Goal: Task Accomplishment & Management: Use online tool/utility

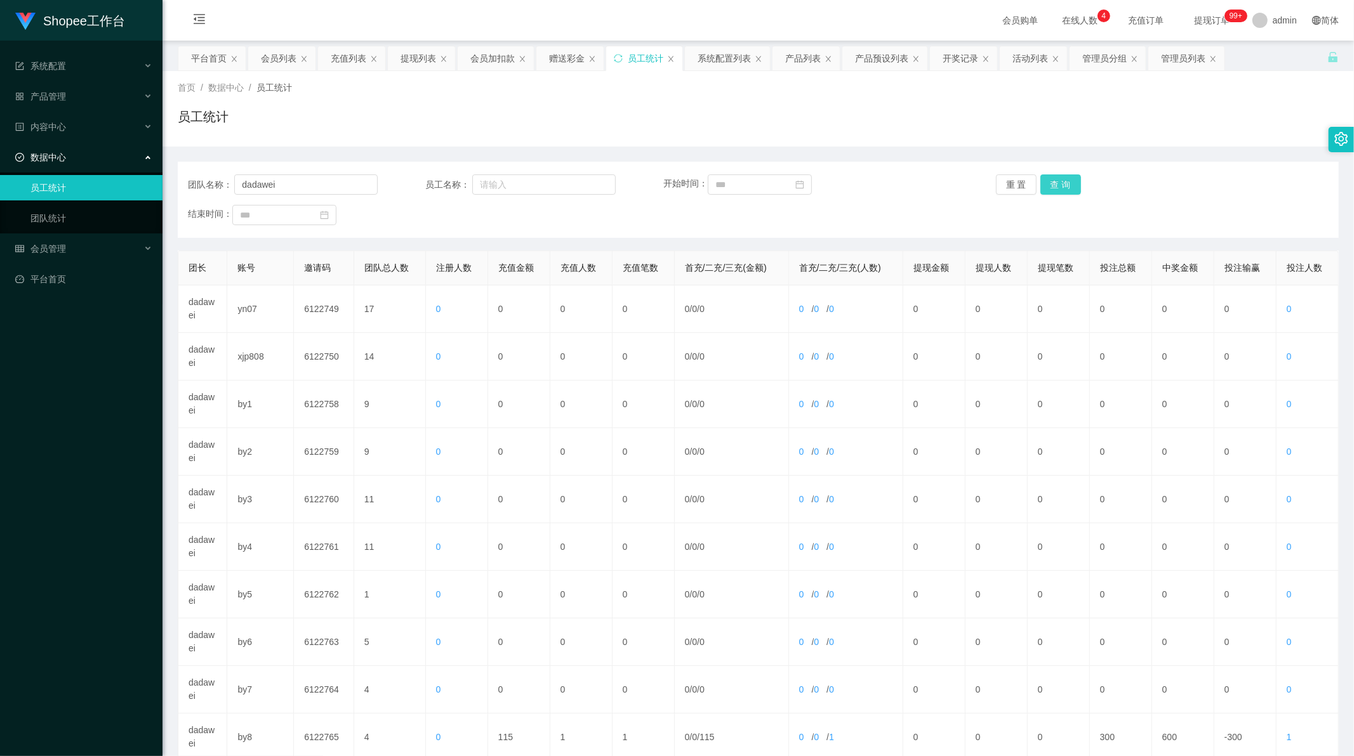
click at [1041, 185] on button "查 询" at bounding box center [1060, 185] width 41 height 20
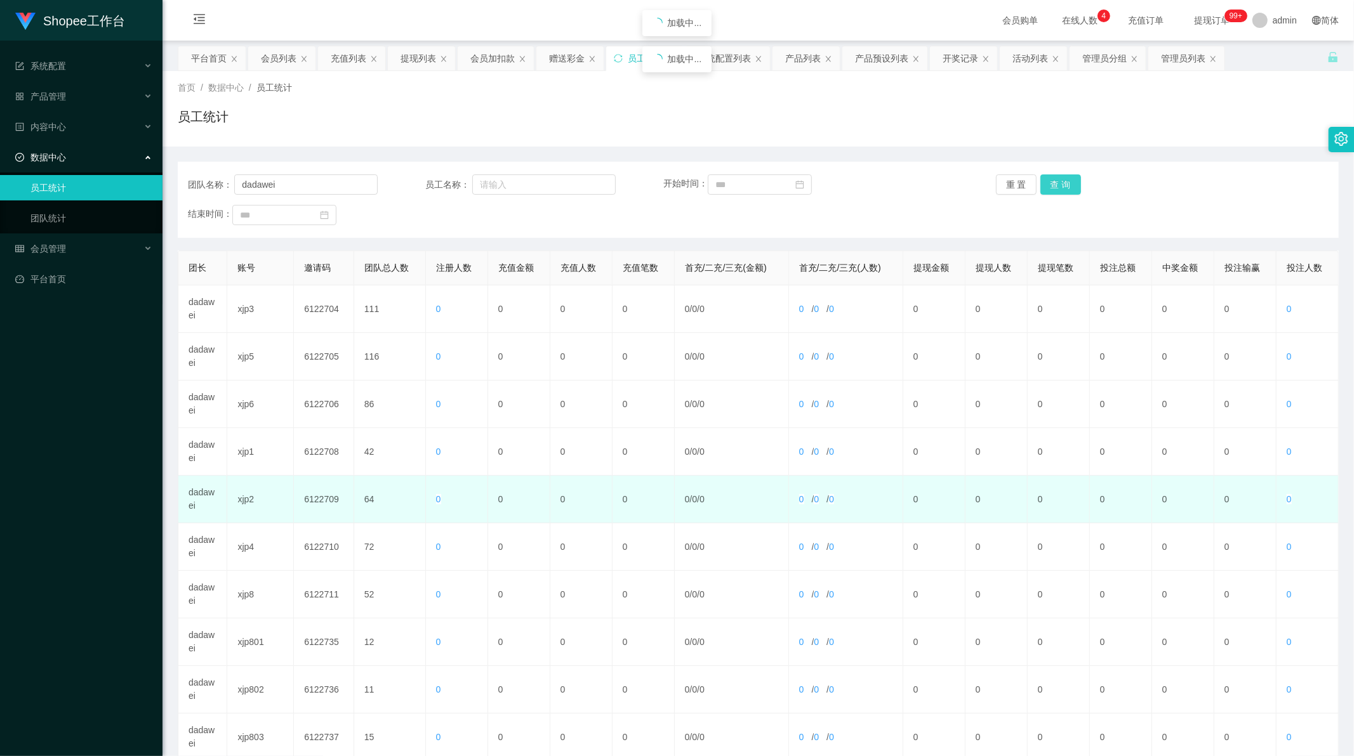
scroll to position [121, 0]
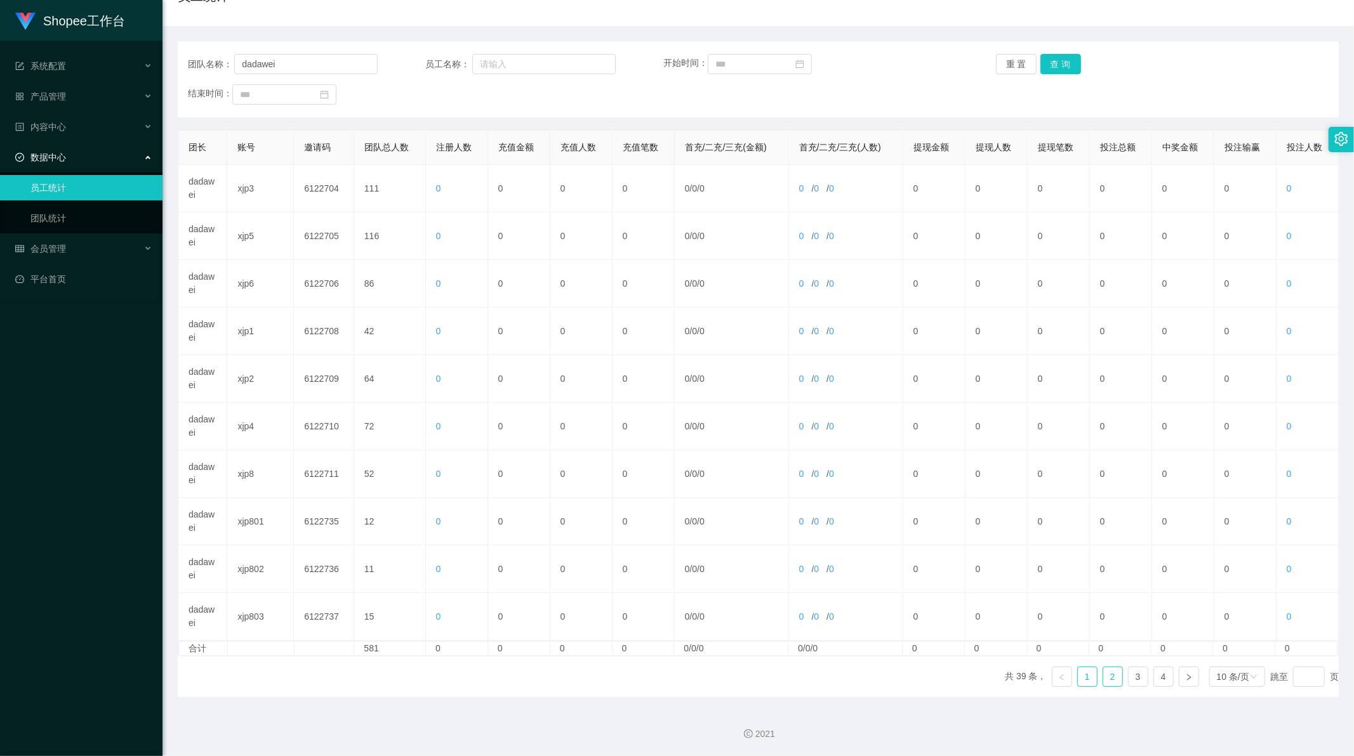
click at [1103, 677] on link "2" at bounding box center [1112, 677] width 19 height 19
click at [1133, 677] on link "3" at bounding box center [1137, 677] width 19 height 19
click at [1156, 682] on link "4" at bounding box center [1163, 677] width 19 height 19
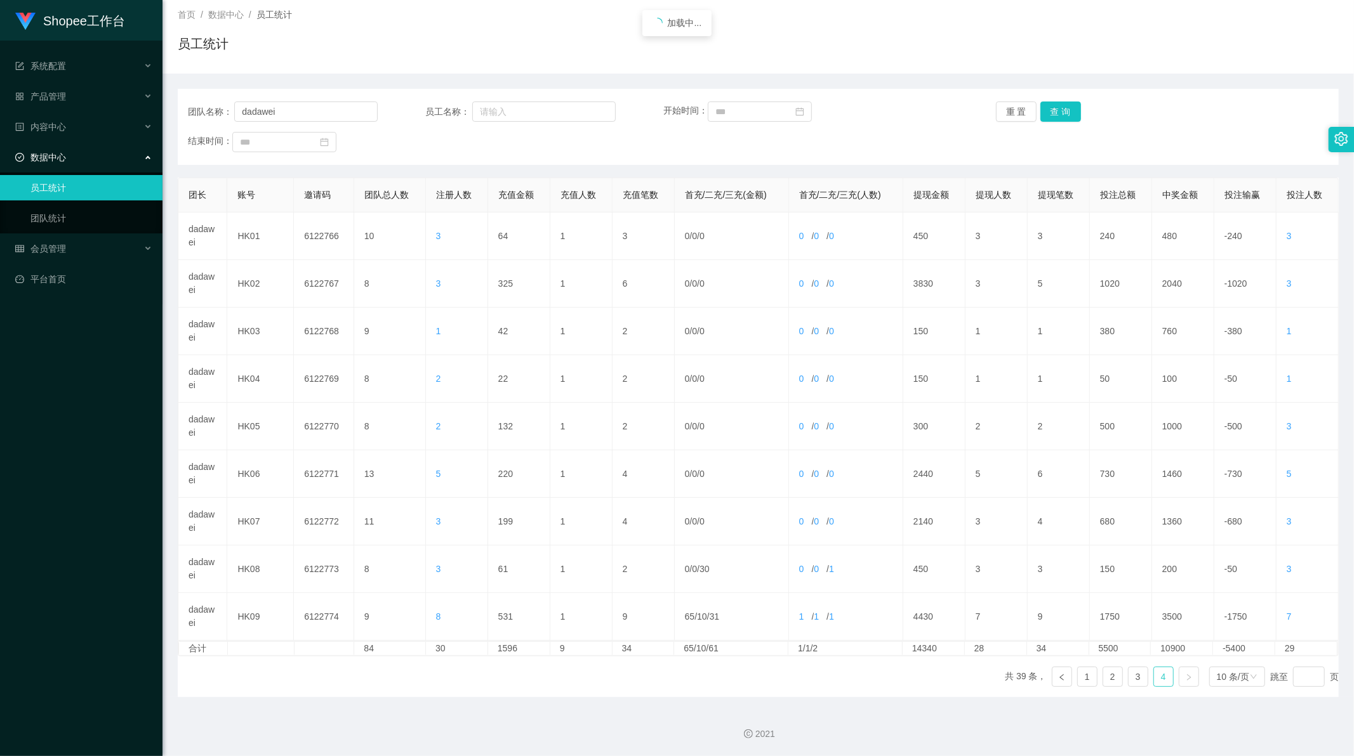
scroll to position [73, 0]
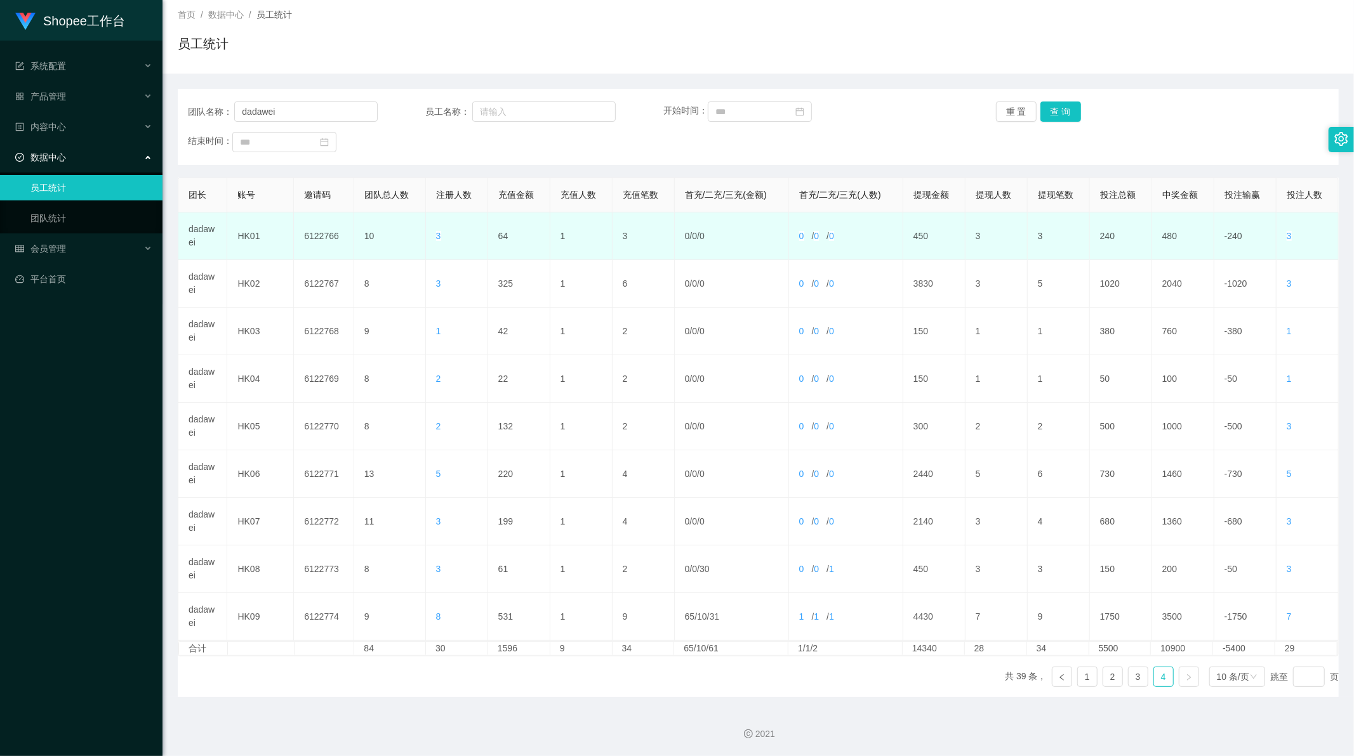
click at [498, 239] on td "64" at bounding box center [519, 237] width 62 height 48
copy td "64"
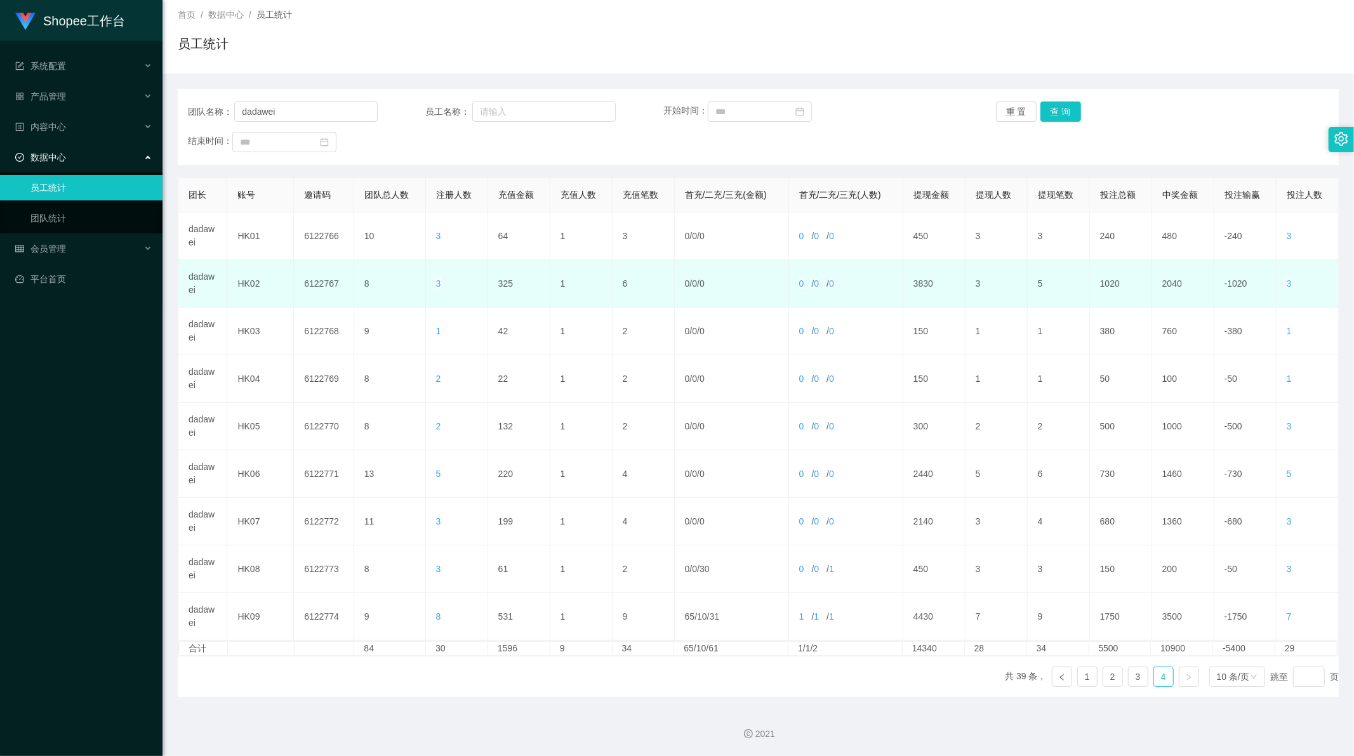
click at [503, 280] on td "325" at bounding box center [519, 284] width 62 height 48
copy td "325"
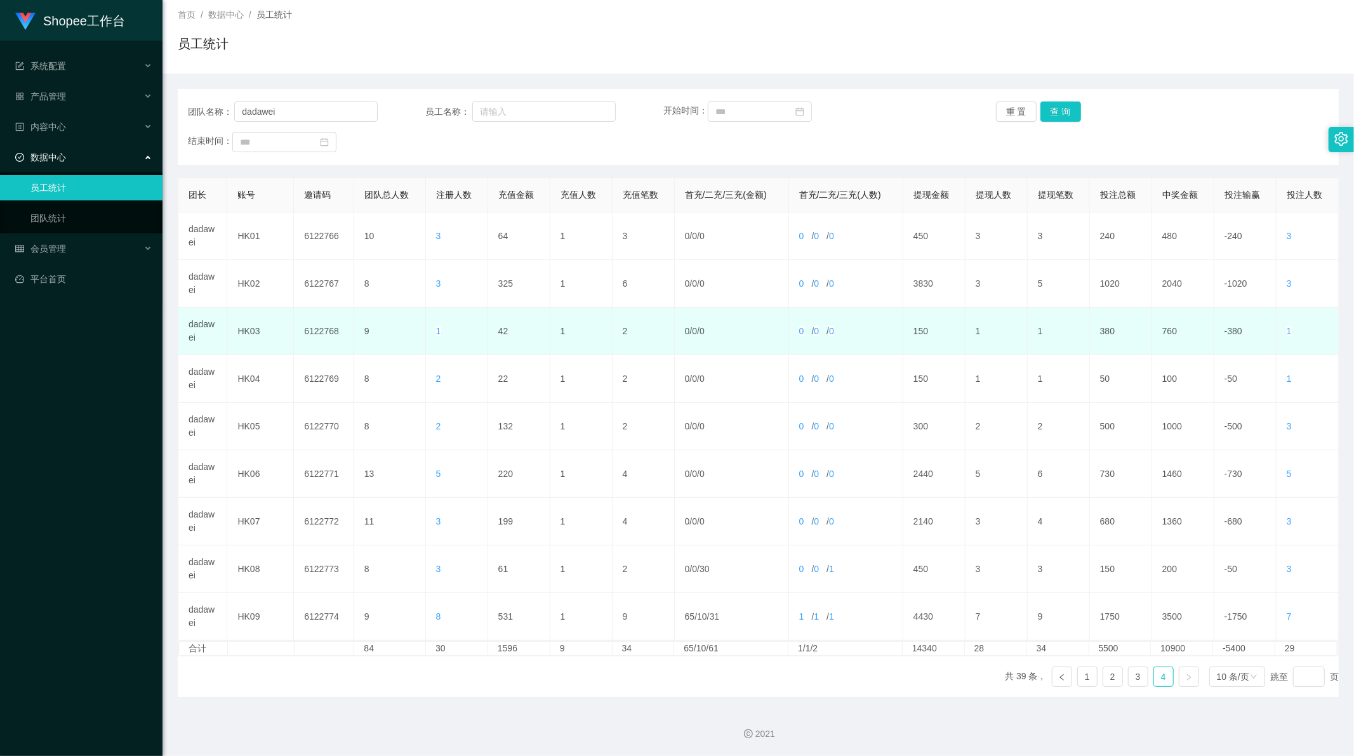
click at [499, 326] on td "42" at bounding box center [519, 332] width 62 height 48
copy td "42"
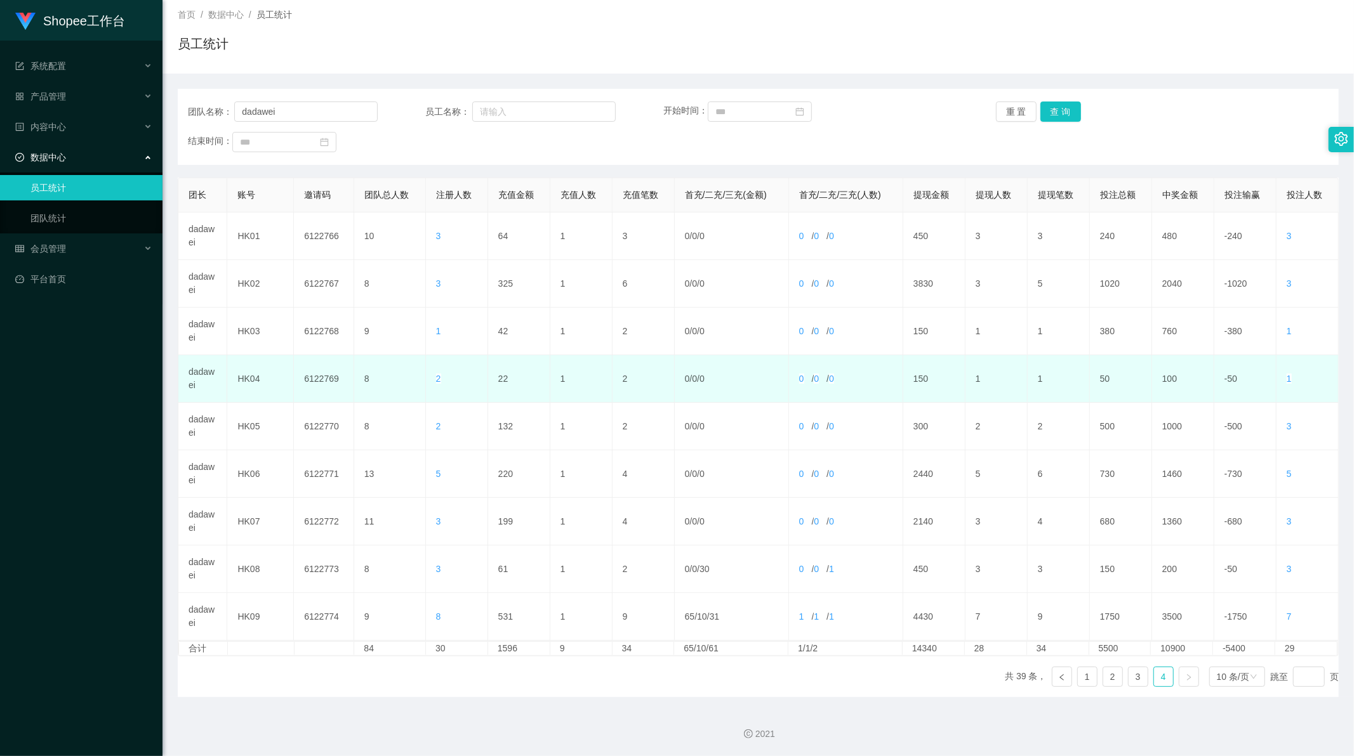
click at [499, 379] on td "22" at bounding box center [519, 379] width 62 height 48
copy td "22"
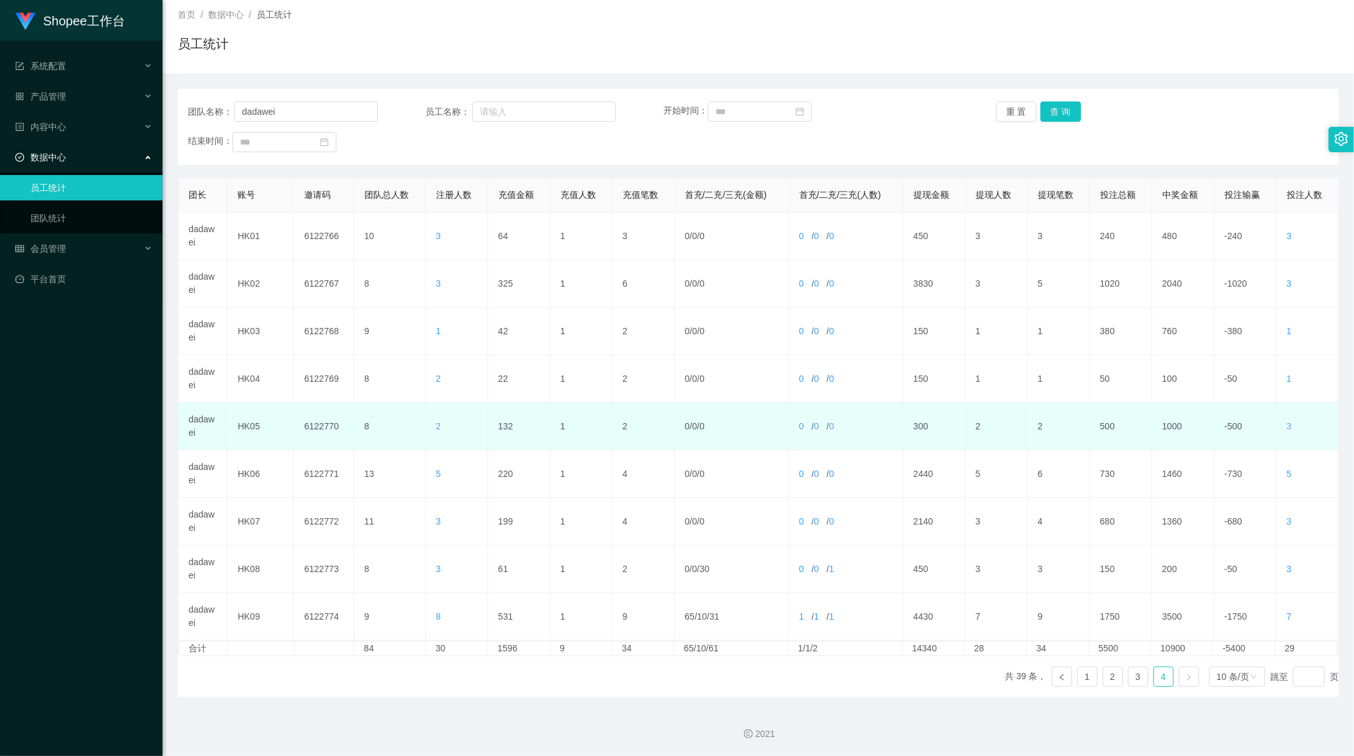
click at [501, 426] on td "132" at bounding box center [519, 427] width 62 height 48
copy td "132"
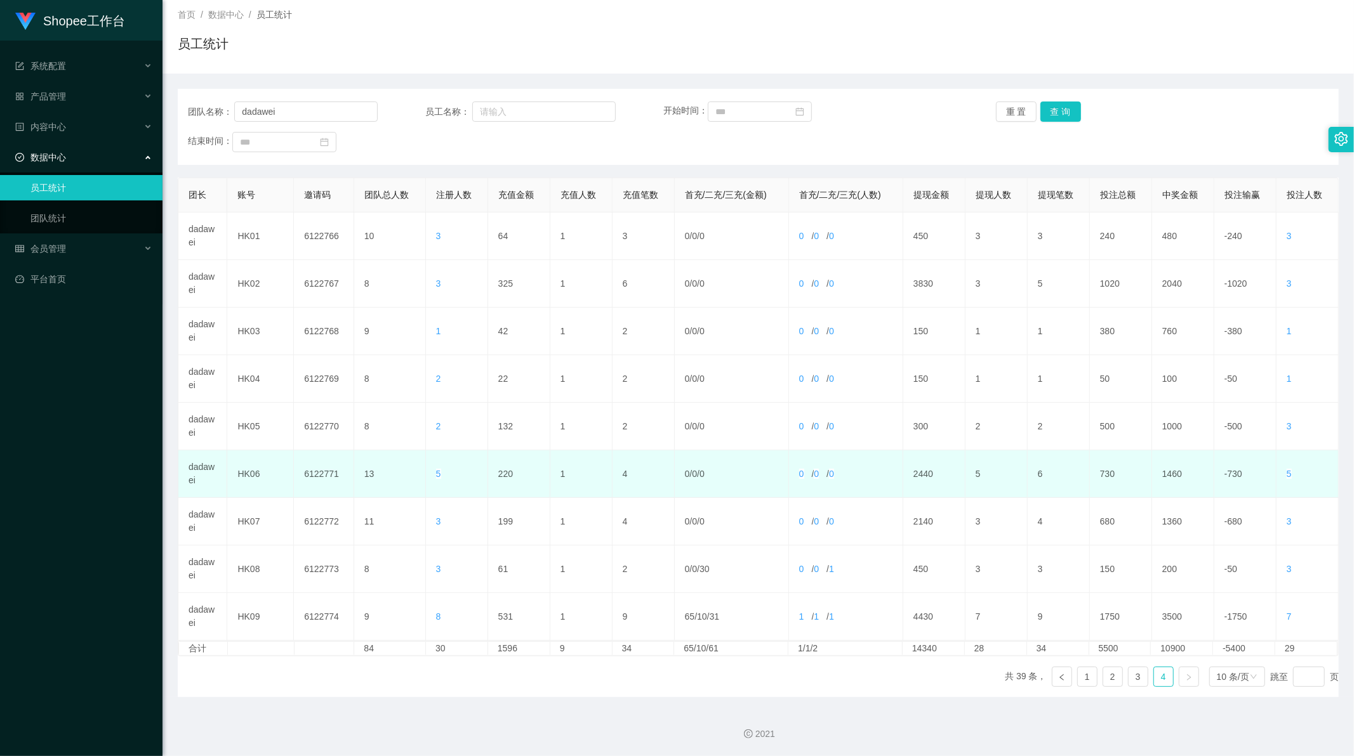
click at [506, 472] on td "220" at bounding box center [519, 475] width 62 height 48
copy td "220"
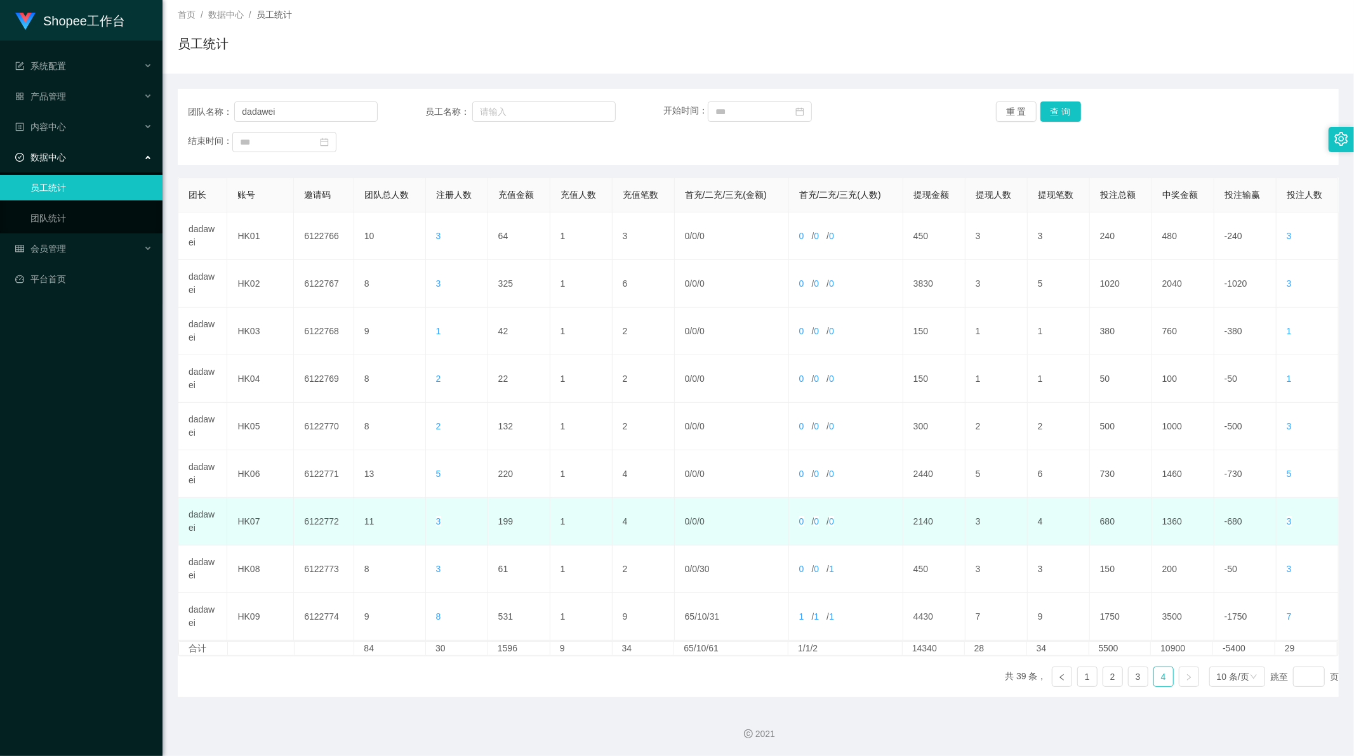
click at [504, 517] on td "199" at bounding box center [519, 522] width 62 height 48
copy td "199"
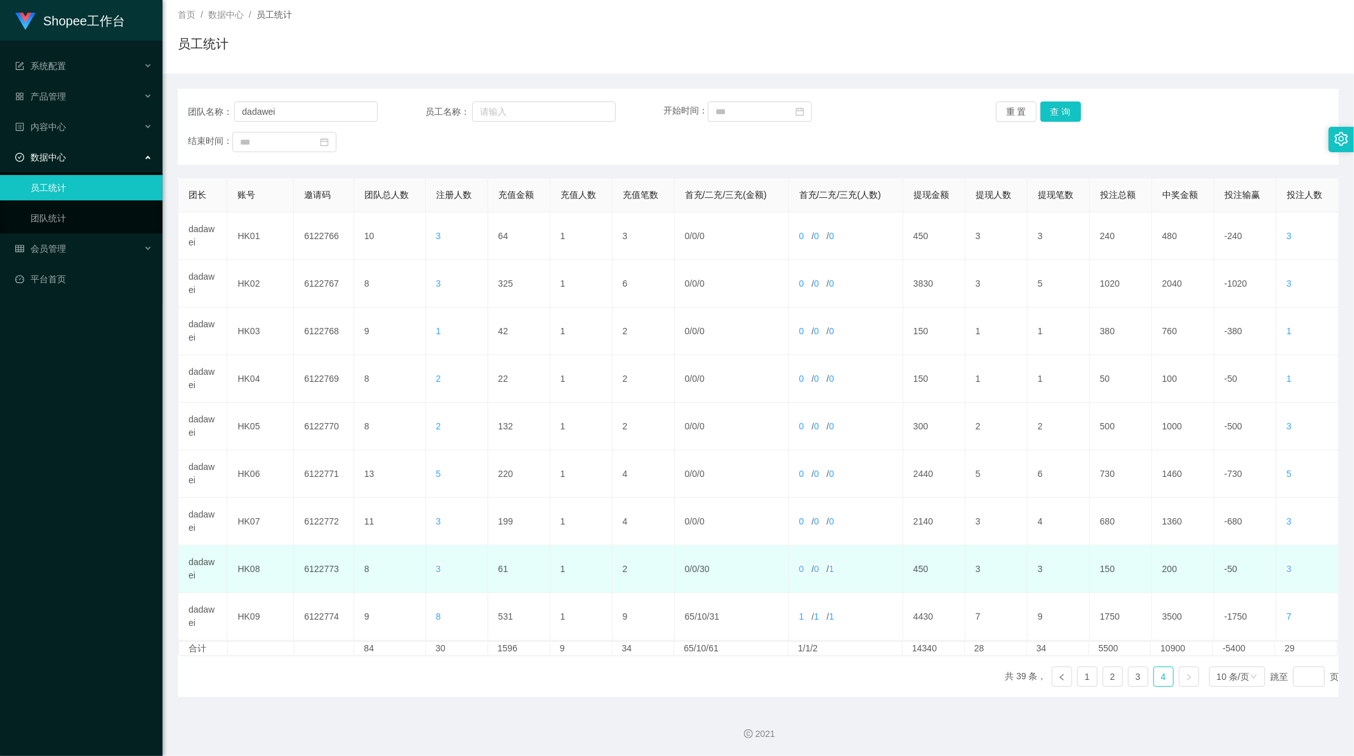
click at [501, 569] on td "61" at bounding box center [519, 570] width 62 height 48
copy td "61"
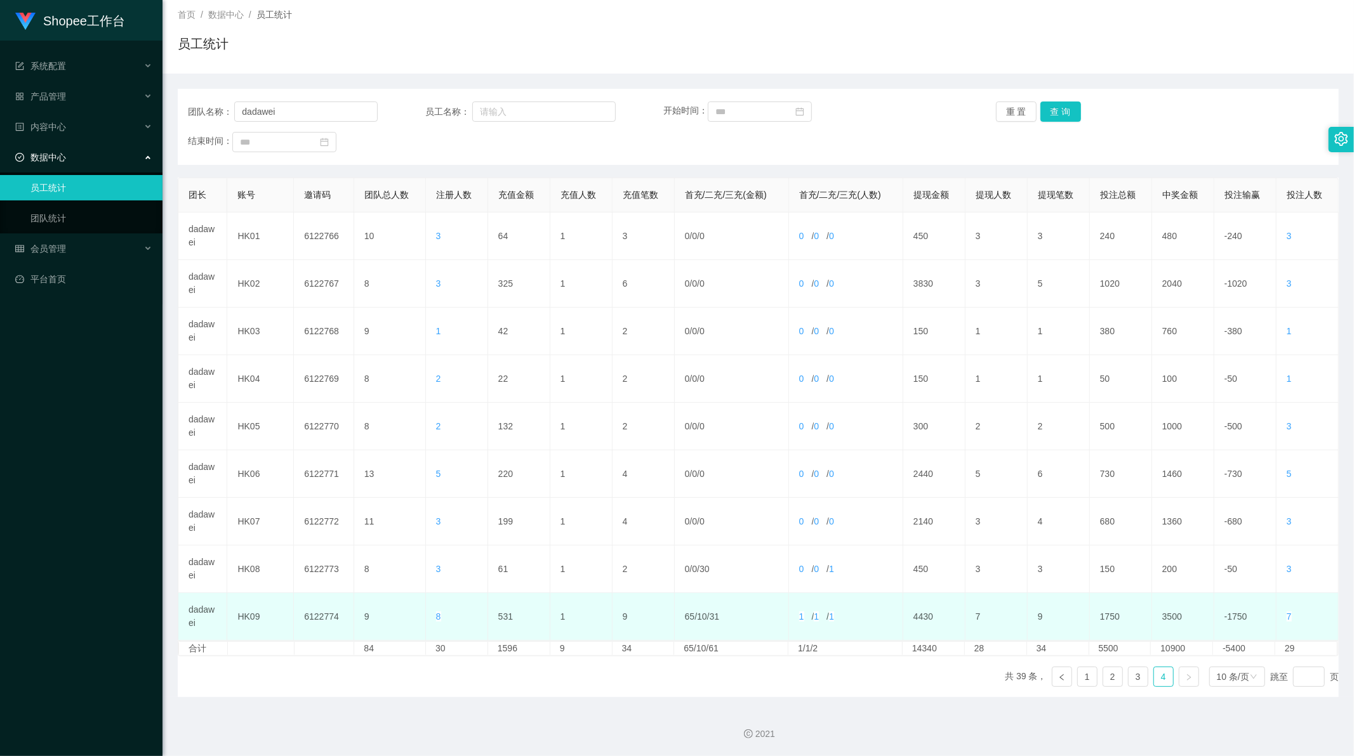
click at [504, 614] on td "531" at bounding box center [519, 617] width 62 height 48
copy td "531"
